Goal: Navigation & Orientation: Find specific page/section

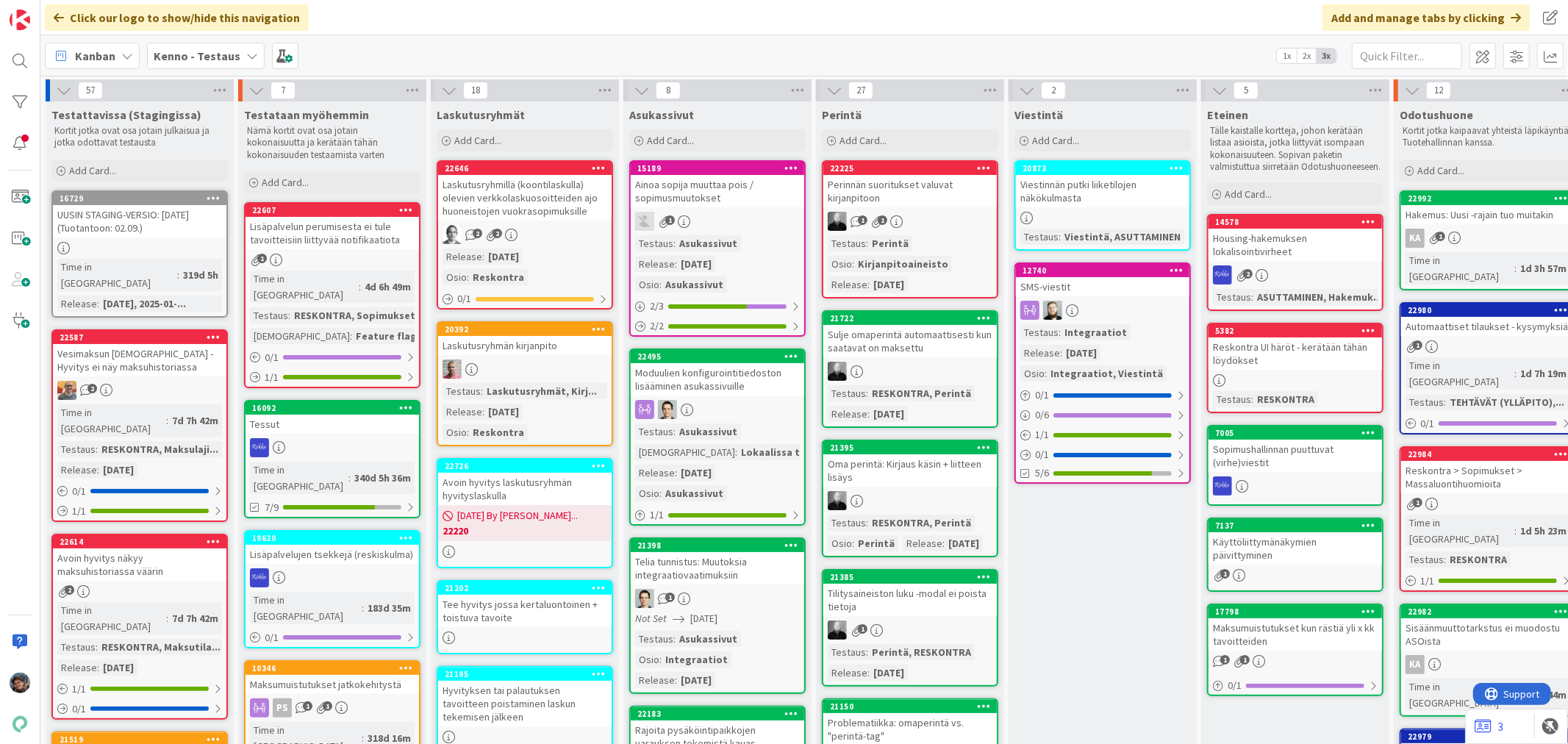
click at [246, 58] on icon at bounding box center [251, 55] width 12 height 12
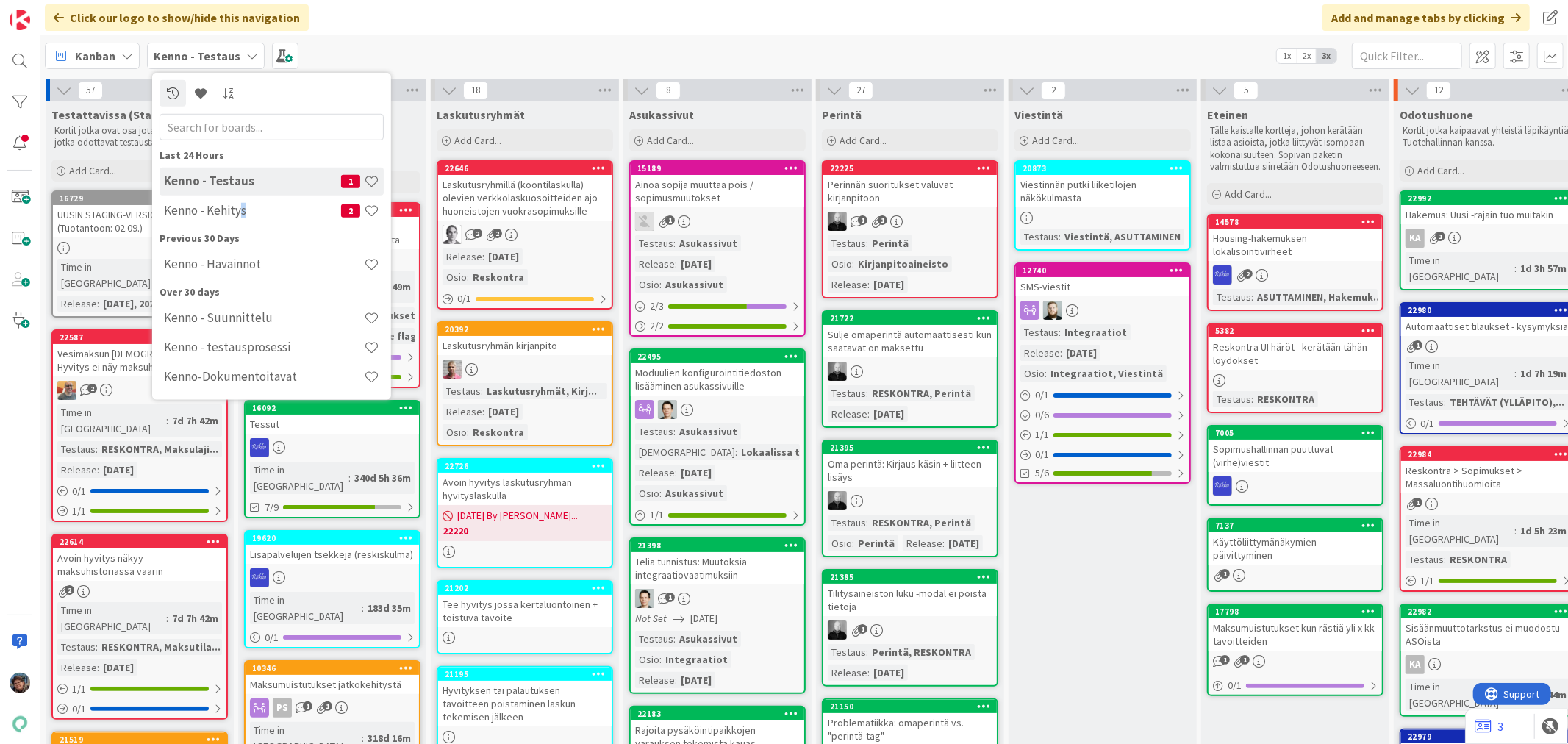
click at [243, 211] on h4 "Kenno - Kehitys" at bounding box center [252, 210] width 177 height 15
